Goal: Entertainment & Leisure: Consume media (video, audio)

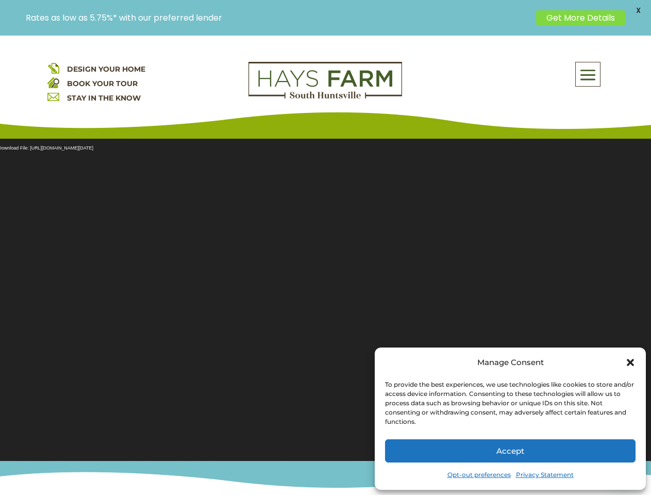
click at [325, 265] on section "Video Player Media error: Format(s) not supported or source(s) not found Downlo…" at bounding box center [325, 293] width 651 height 335
click at [588, 74] on span at bounding box center [588, 75] width 24 height 24
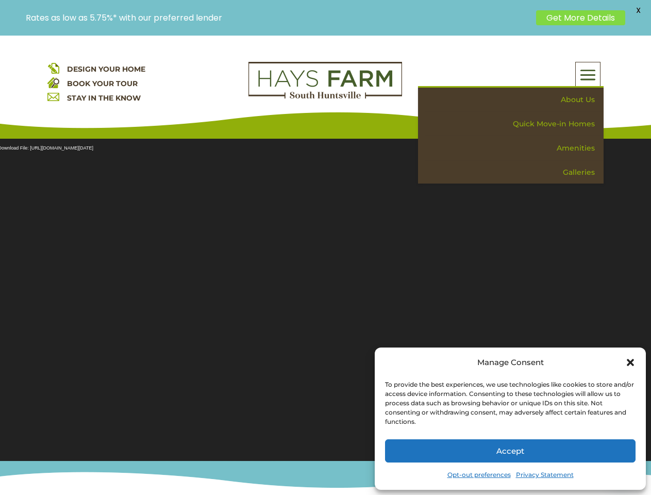
click at [325, 293] on section "Video Player Media error: Format(s) not supported or source(s) not found Downlo…" at bounding box center [325, 293] width 651 height 335
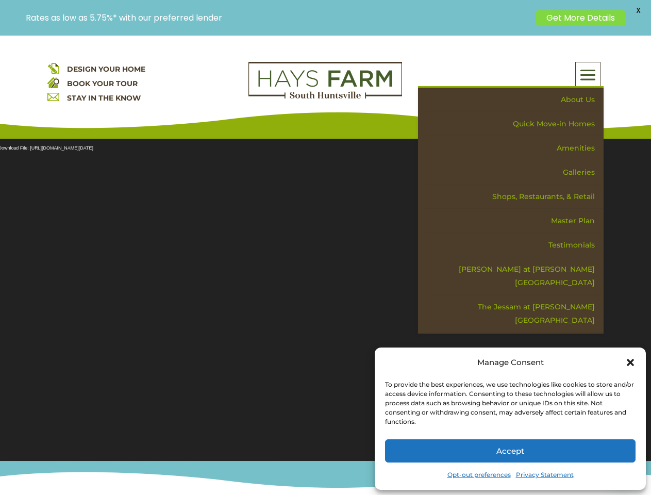
click at [325, 293] on section "Video Player Media error: Format(s) not supported or source(s) not found Downlo…" at bounding box center [325, 293] width 651 height 335
click at [638, 10] on span "X" at bounding box center [637, 10] width 15 height 15
